Goal: Find specific page/section: Find specific page/section

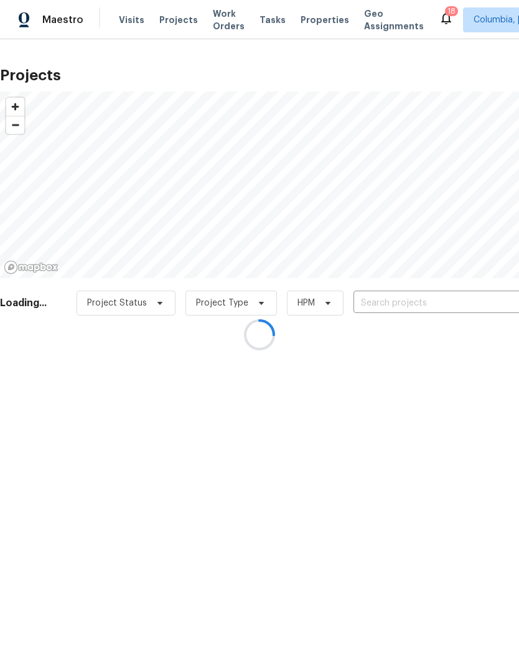
click at [177, 20] on div at bounding box center [259, 334] width 519 height 669
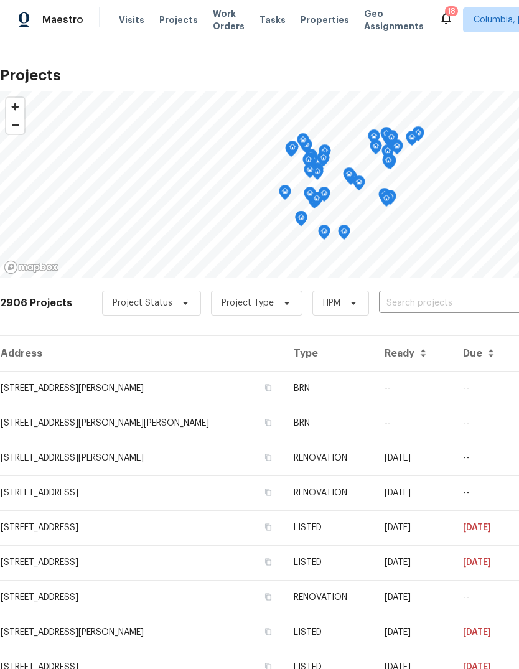
click at [412, 299] on input "text" at bounding box center [450, 303] width 142 height 19
type input "105 tea"
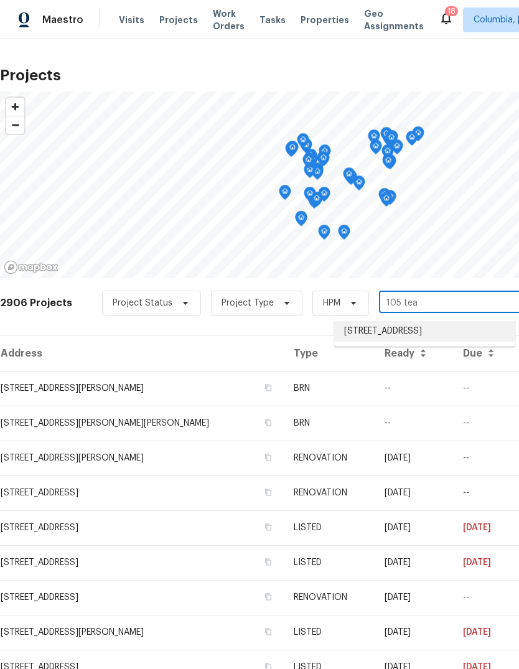
click at [412, 327] on li "105 Tea Olive Ave, Lexington, SC 29073" at bounding box center [424, 331] width 181 height 21
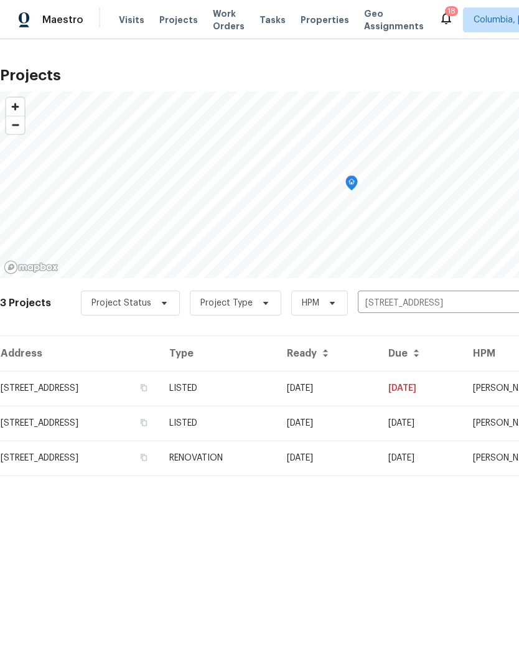
click at [120, 384] on td "105 Tea Olive Ave, Lexington, SC 29073" at bounding box center [79, 388] width 159 height 35
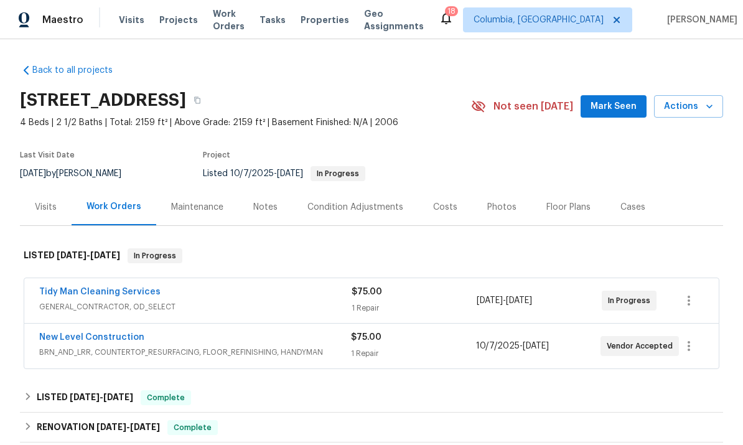
click at [116, 287] on link "Tidy Man Cleaning Services" at bounding box center [99, 291] width 121 height 9
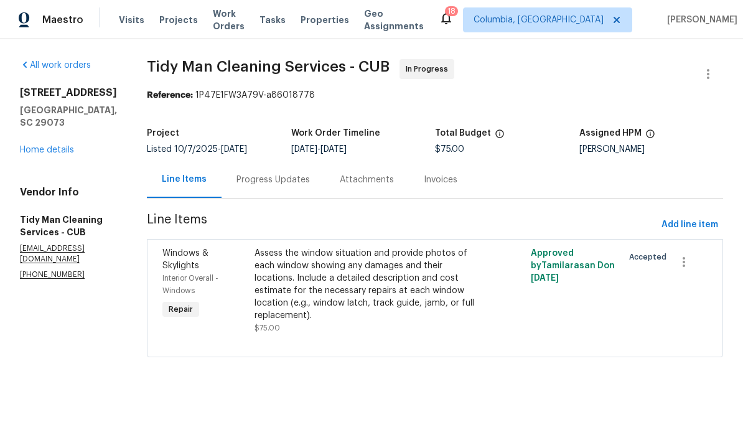
click at [395, 281] on div "Assess the window situation and provide photos of each window showing any damag…" at bounding box center [365, 284] width 223 height 75
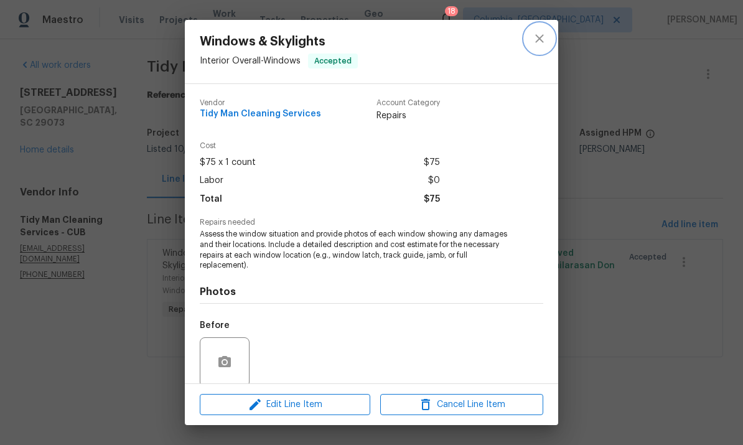
click at [518, 42] on icon "close" at bounding box center [539, 38] width 15 height 15
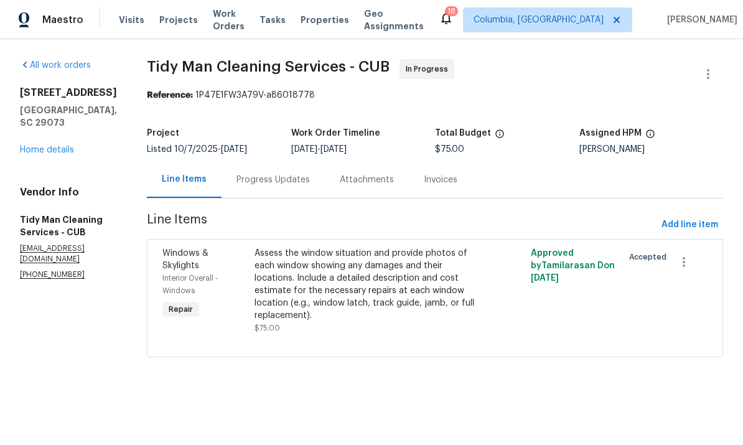
click at [274, 178] on div "Progress Updates" at bounding box center [272, 180] width 73 height 12
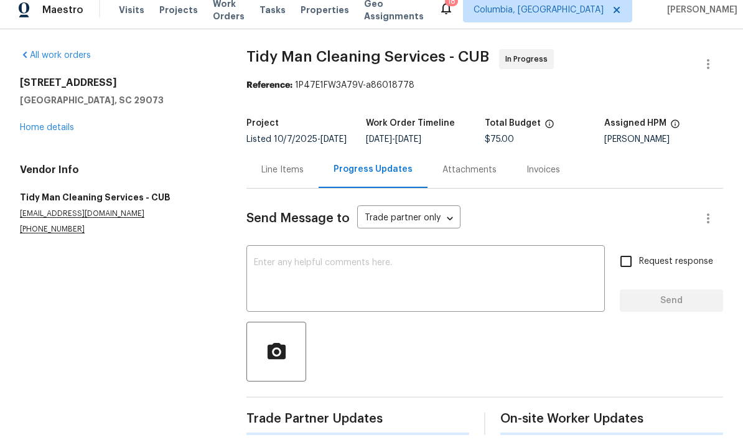
scroll to position [47, 0]
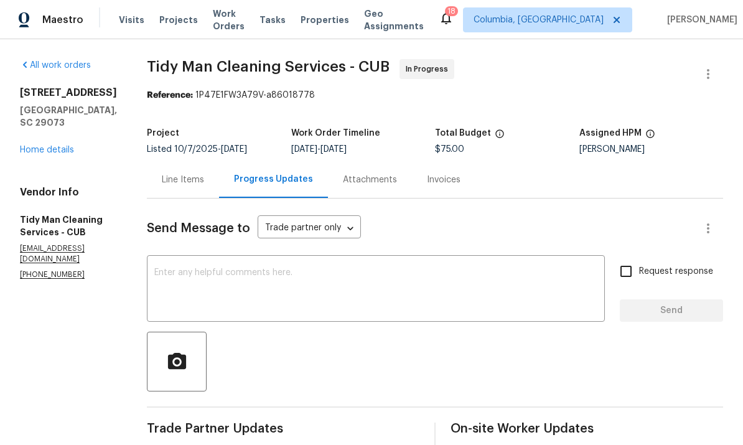
click at [174, 174] on div "Line Items" at bounding box center [183, 180] width 42 height 12
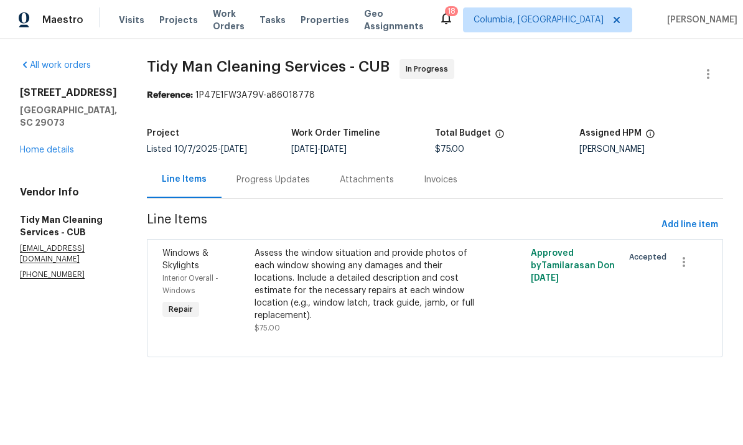
click at [47, 154] on link "Home details" at bounding box center [47, 150] width 54 height 9
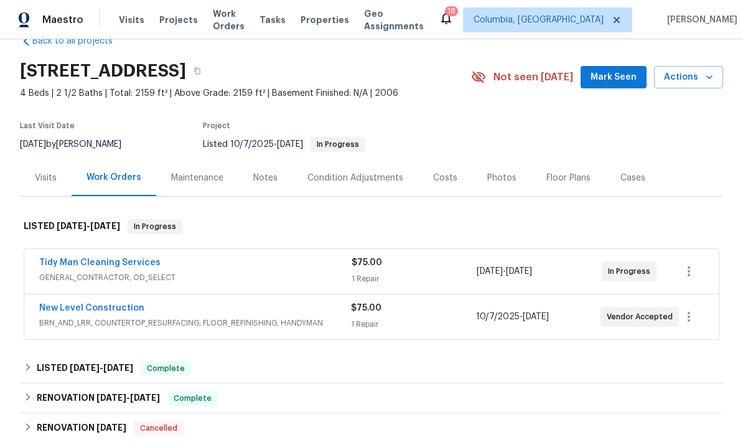
scroll to position [30, 0]
click at [109, 306] on link "New Level Construction" at bounding box center [91, 307] width 105 height 9
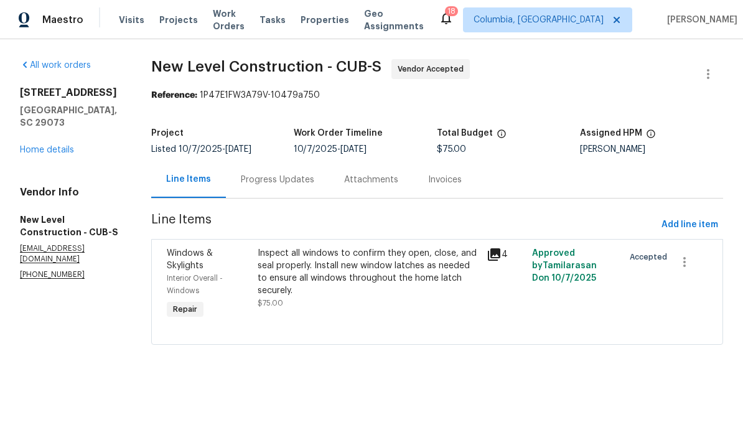
click at [425, 282] on div "Inspect all windows to confirm they open, close, and seal properly. Install new…" at bounding box center [368, 272] width 221 height 50
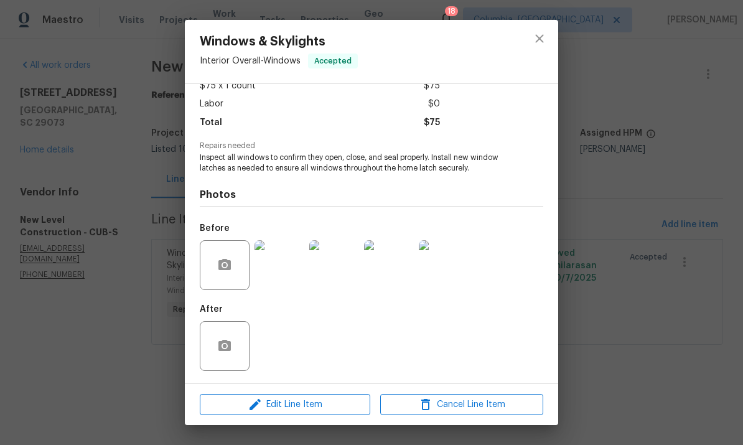
scroll to position [79, 0]
click at [518, 44] on icon "close" at bounding box center [539, 38] width 15 height 15
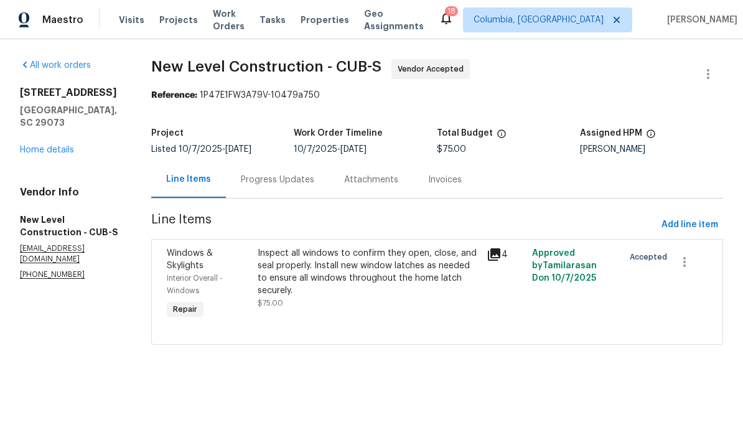
click at [56, 146] on link "Home details" at bounding box center [47, 150] width 54 height 9
